Goal: Task Accomplishment & Management: Complete application form

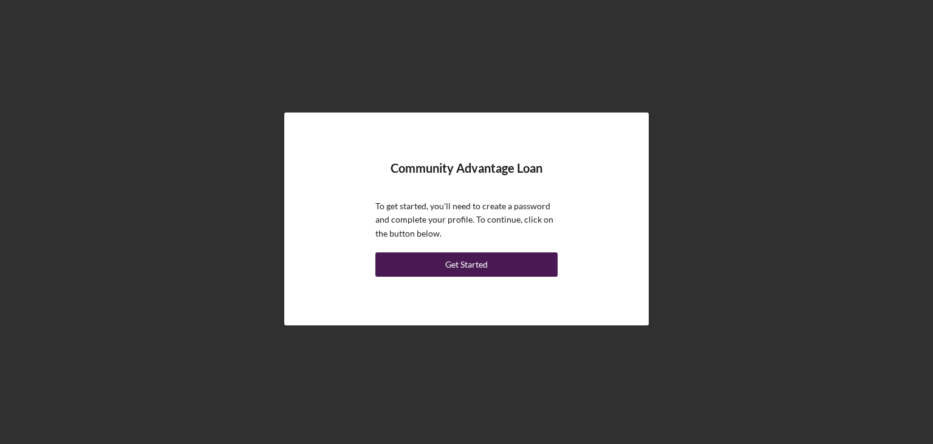
click at [459, 265] on div "Get Started" at bounding box center [466, 264] width 43 height 24
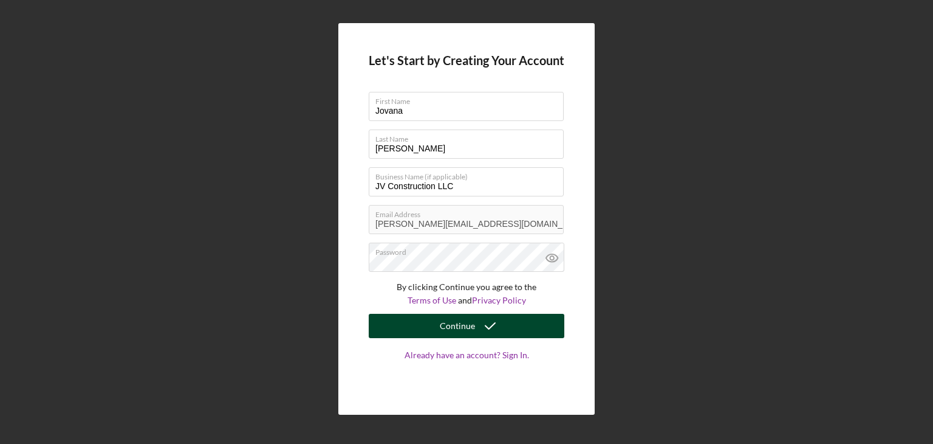
click at [464, 329] on div "Continue" at bounding box center [457, 326] width 35 height 24
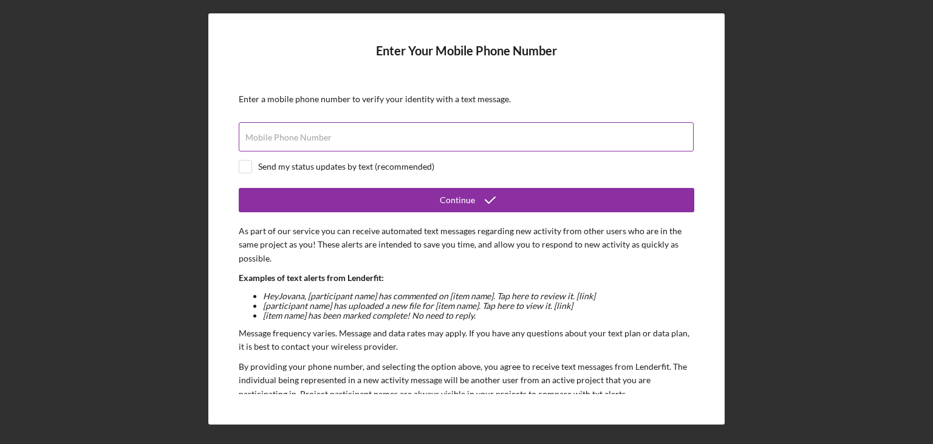
click at [290, 139] on label "Mobile Phone Number" at bounding box center [288, 137] width 86 height 10
click at [290, 139] on input "Mobile Phone Number" at bounding box center [466, 136] width 455 height 29
type input "[PHONE_NUMBER]"
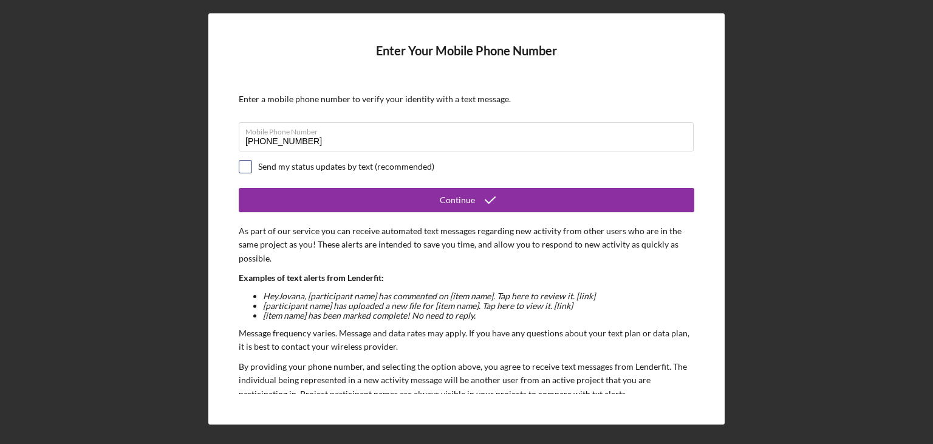
click at [241, 167] on input "checkbox" at bounding box center [245, 166] width 12 height 12
checkbox input "true"
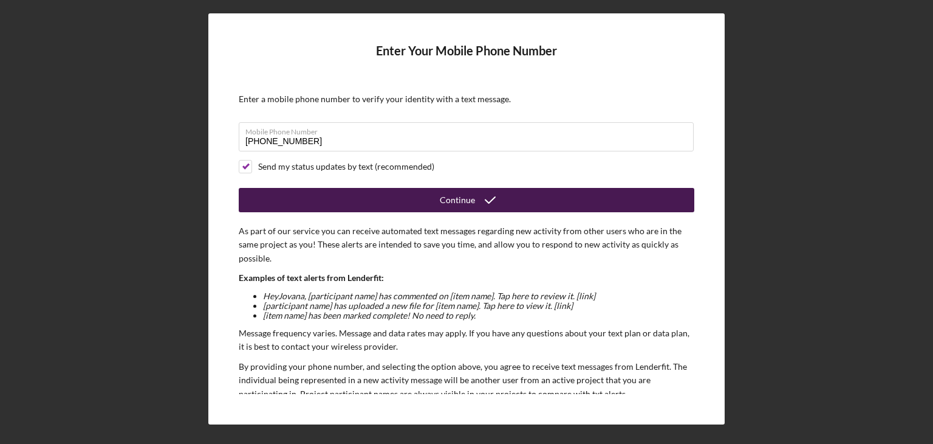
click at [433, 205] on button "Continue" at bounding box center [467, 200] width 456 height 24
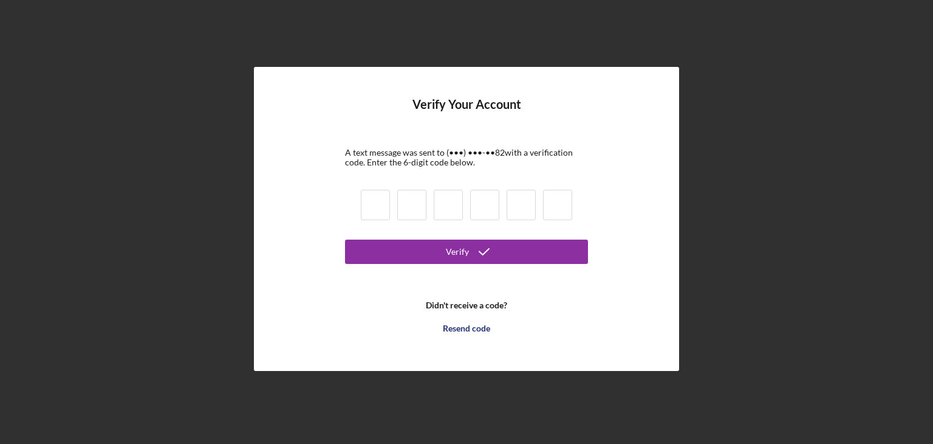
click at [377, 208] on input at bounding box center [375, 205] width 29 height 30
type input "2"
type input "7"
type input "2"
type input "6"
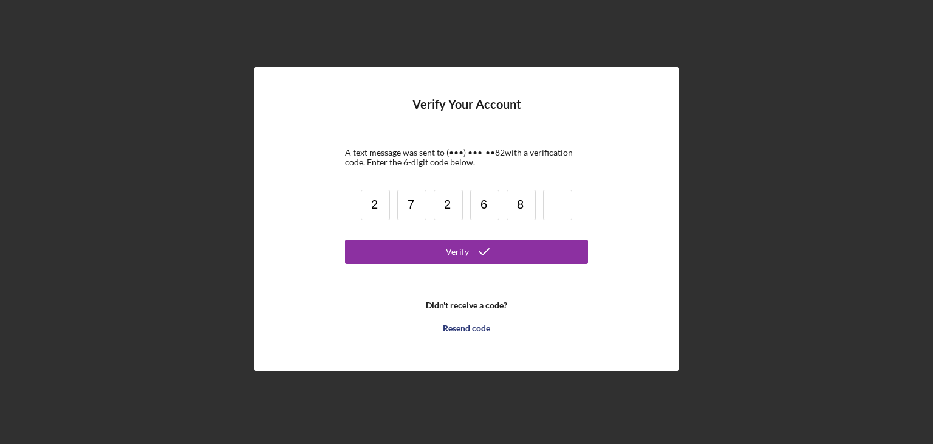
type input "8"
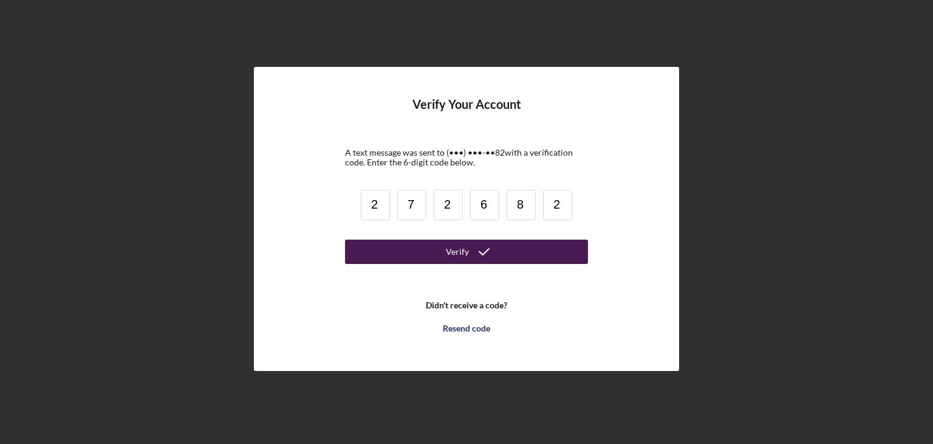
type input "2"
click at [457, 252] on div "Verify" at bounding box center [457, 251] width 23 height 24
